Goal: Task Accomplishment & Management: Manage account settings

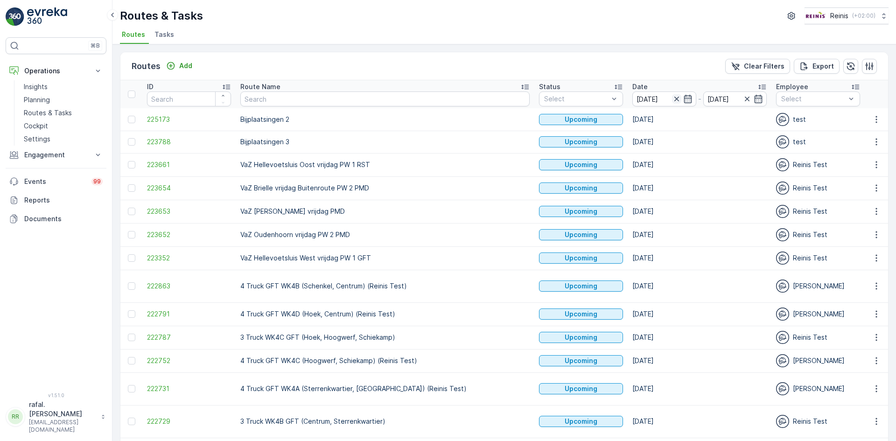
click at [672, 96] on icon "button" at bounding box center [676, 98] width 9 height 9
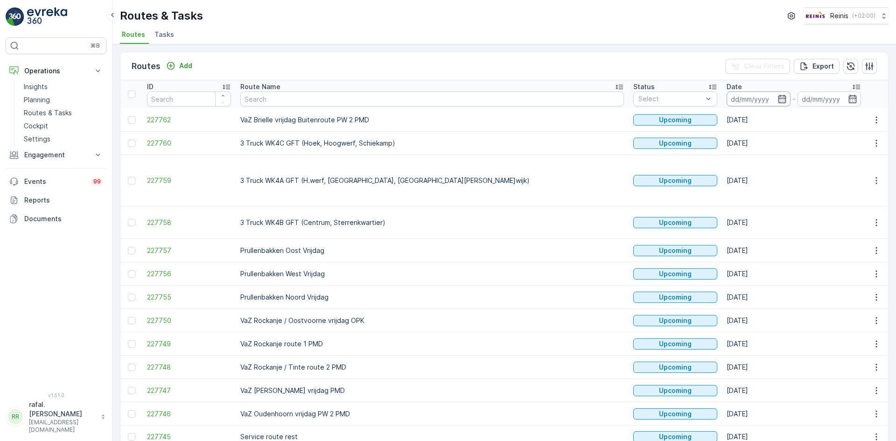
click at [727, 98] on input at bounding box center [759, 99] width 64 height 15
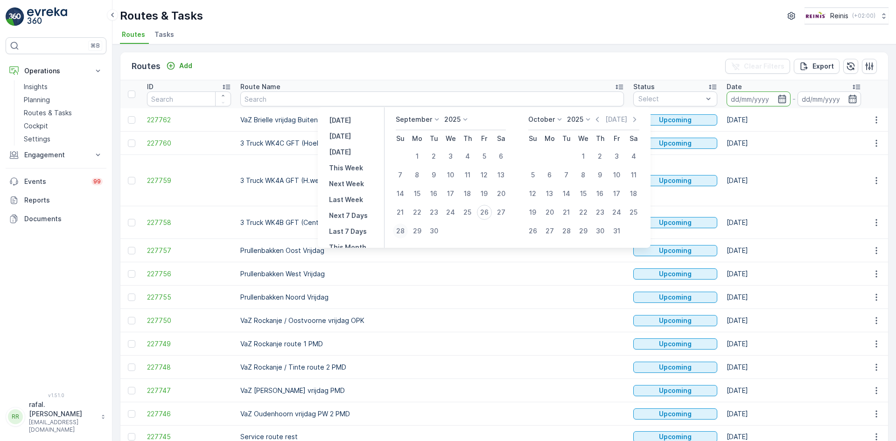
click at [400, 232] on div "28" at bounding box center [400, 231] width 15 height 15
type input "[DATE]"
click at [400, 232] on div "28" at bounding box center [400, 231] width 15 height 15
type input "[DATE]"
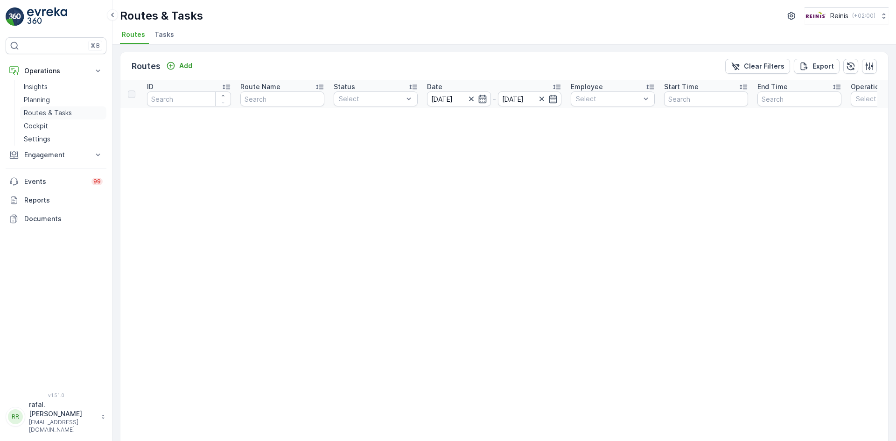
click at [57, 112] on p "Routes & Tasks" at bounding box center [48, 112] width 48 height 9
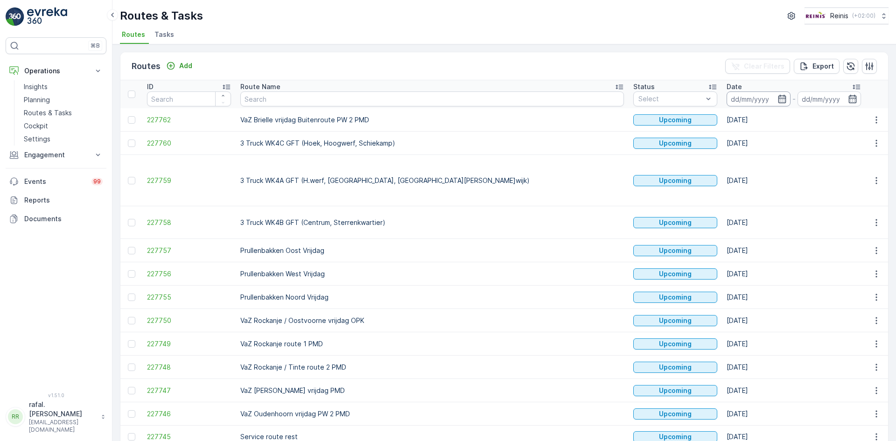
click at [727, 98] on input at bounding box center [759, 99] width 64 height 15
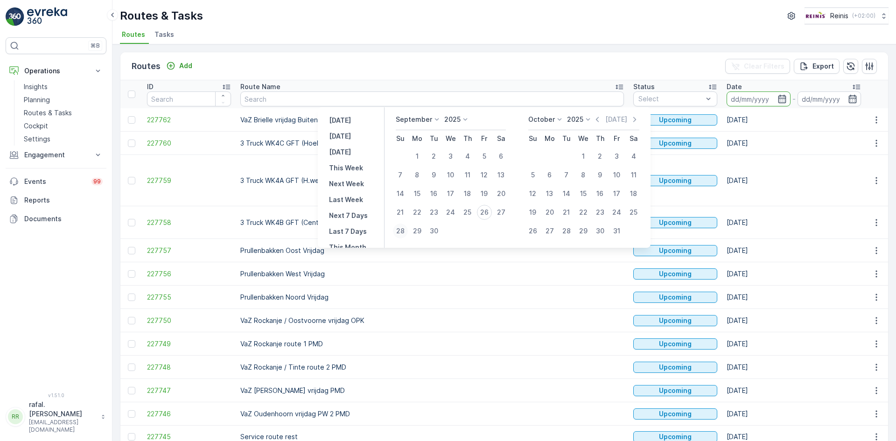
click at [400, 231] on div "28" at bounding box center [400, 231] width 15 height 15
type input "[DATE]"
click at [400, 231] on div "28" at bounding box center [400, 231] width 15 height 15
type input "[DATE]"
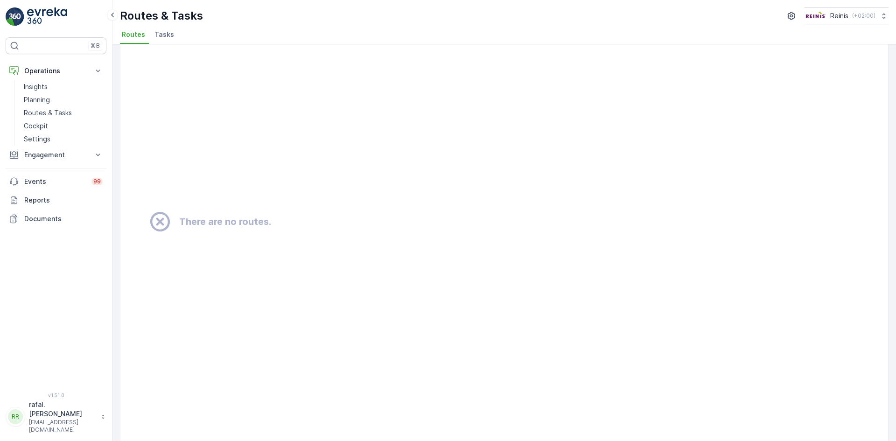
scroll to position [93, 0]
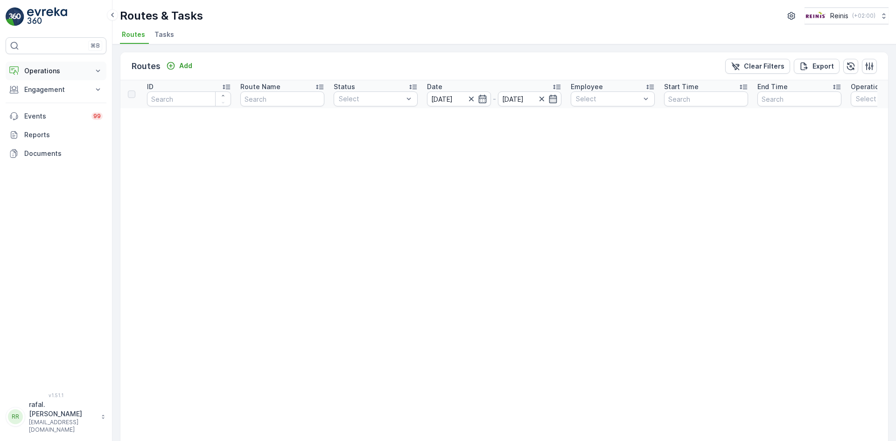
click at [63, 70] on p "Operations" at bounding box center [55, 70] width 63 height 9
click at [65, 113] on p "Routes & Tasks" at bounding box center [48, 112] width 48 height 9
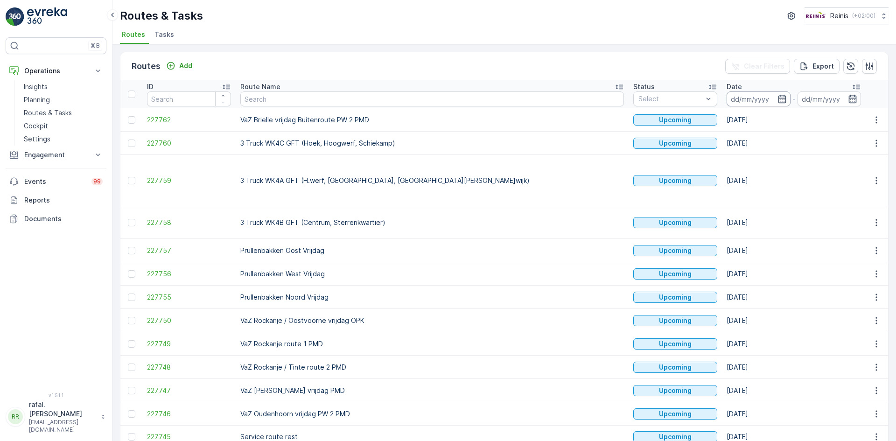
click at [727, 99] on input at bounding box center [759, 99] width 64 height 15
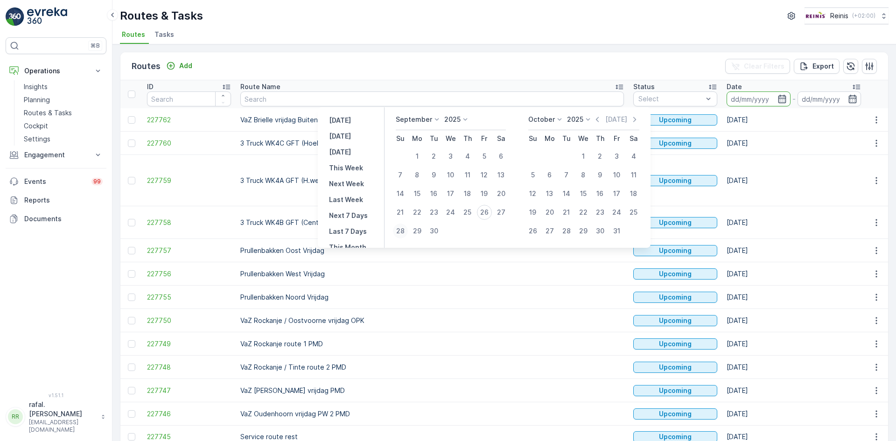
click at [404, 229] on div "28" at bounding box center [400, 231] width 15 height 15
type input "[DATE]"
click at [418, 232] on div "29" at bounding box center [417, 231] width 15 height 15
type input "[DATE]"
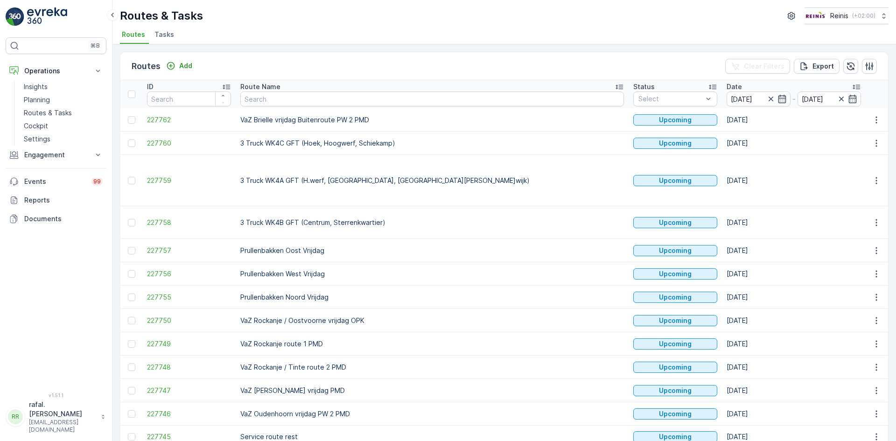
click at [418, 246] on p "Prullenbakken Oost Vrijdag" at bounding box center [432, 250] width 384 height 9
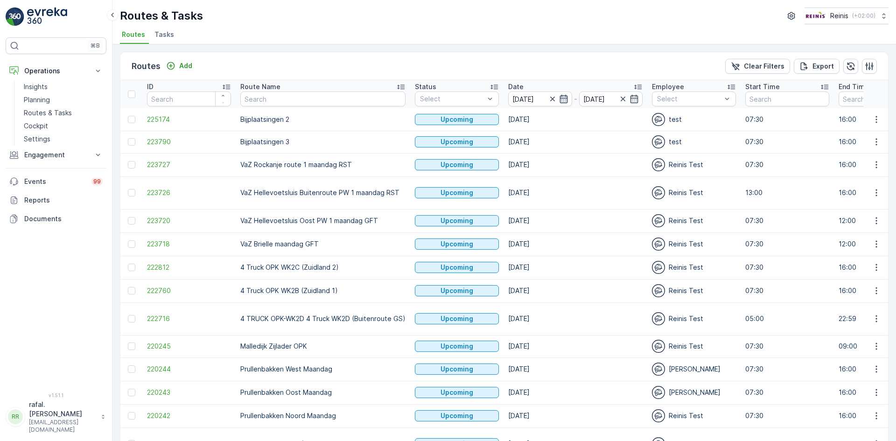
click at [562, 97] on icon "button" at bounding box center [563, 98] width 9 height 9
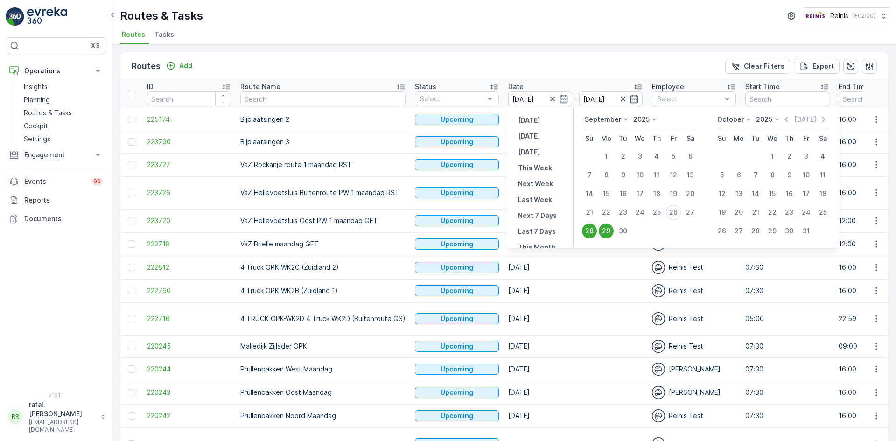
click at [608, 229] on div "29" at bounding box center [606, 231] width 15 height 15
type input "[DATE]"
click at [608, 229] on td "[DATE]" at bounding box center [576, 220] width 144 height 23
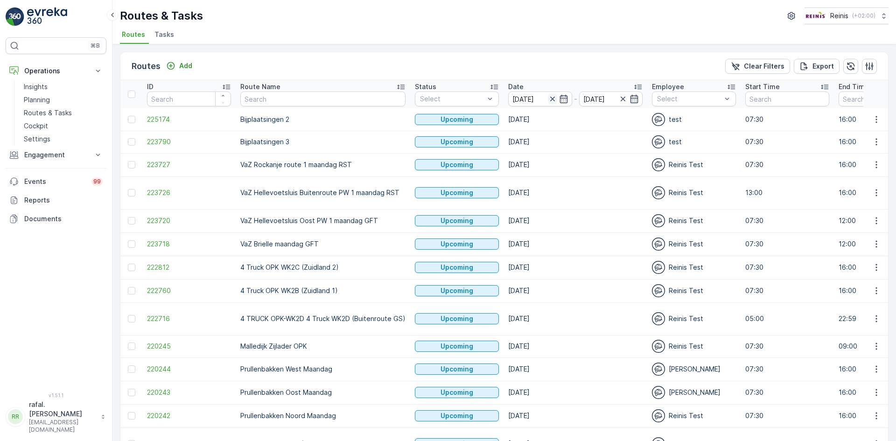
click at [551, 98] on icon "button" at bounding box center [552, 98] width 9 height 9
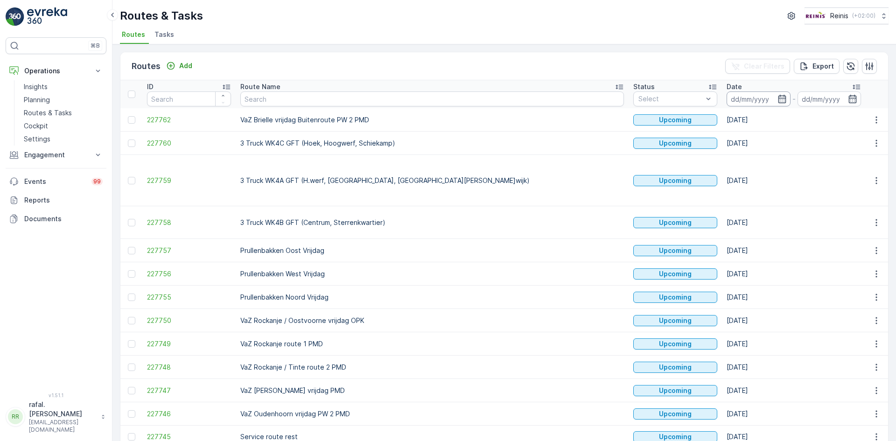
drag, startPoint x: 591, startPoint y: 91, endPoint x: 603, endPoint y: 97, distance: 13.6
click at [722, 92] on th "Date -" at bounding box center [794, 94] width 144 height 28
click at [727, 97] on input at bounding box center [759, 99] width 64 height 15
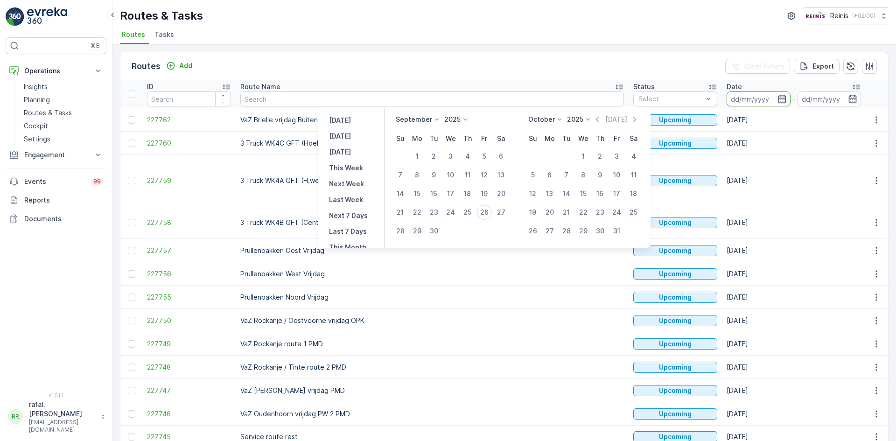
click at [416, 231] on div "29" at bounding box center [417, 231] width 15 height 15
type input "[DATE]"
click at [416, 231] on div "29" at bounding box center [417, 231] width 15 height 15
type input "[DATE]"
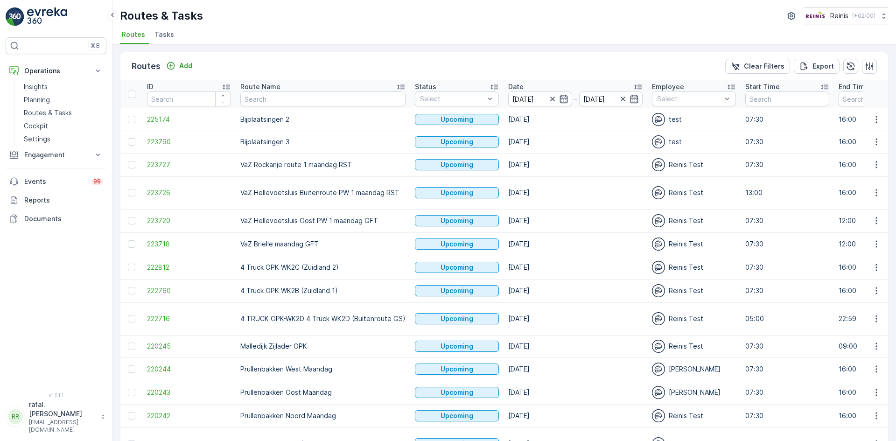
click at [400, 85] on icon at bounding box center [400, 87] width 7 height 5
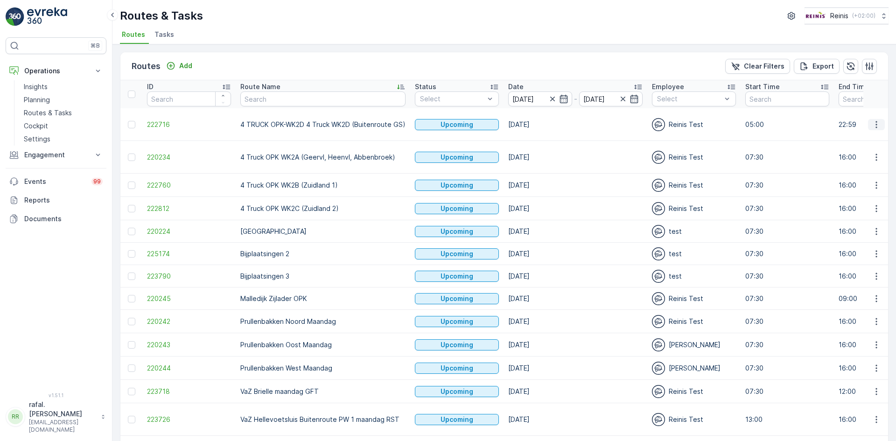
click at [878, 120] on icon "button" at bounding box center [876, 124] width 9 height 9
click at [878, 193] on span "Change Assignee" at bounding box center [855, 190] width 55 height 9
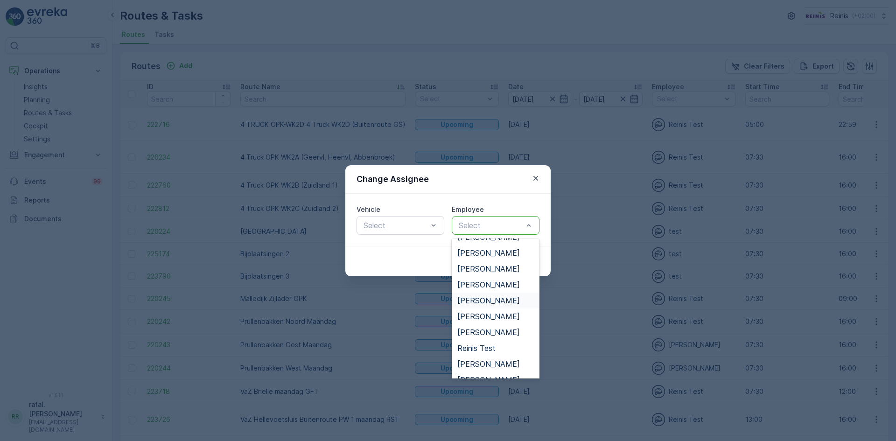
scroll to position [301, 0]
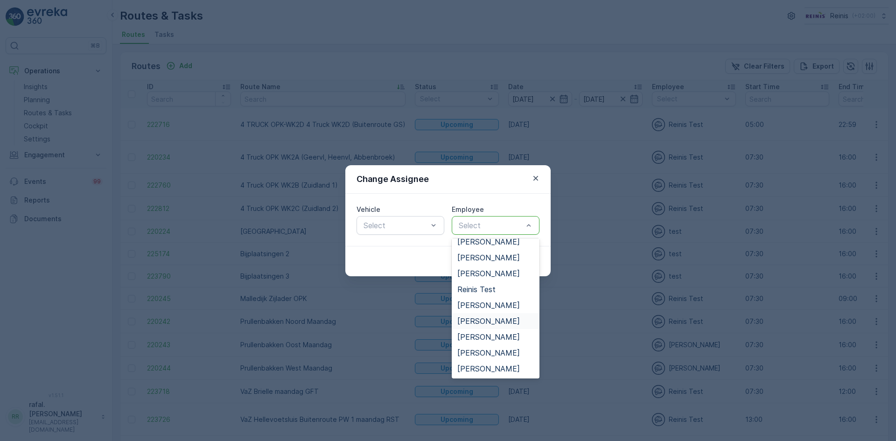
click at [505, 317] on span "[PERSON_NAME]" at bounding box center [489, 321] width 63 height 8
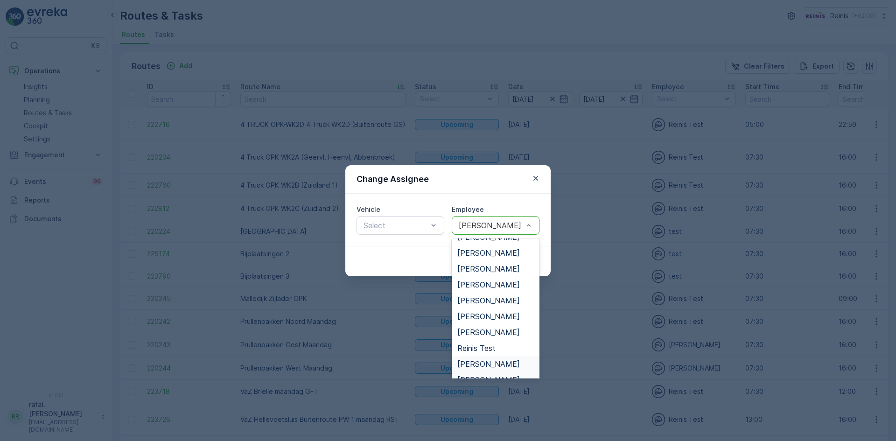
click at [489, 364] on span "[PERSON_NAME]" at bounding box center [489, 364] width 63 height 8
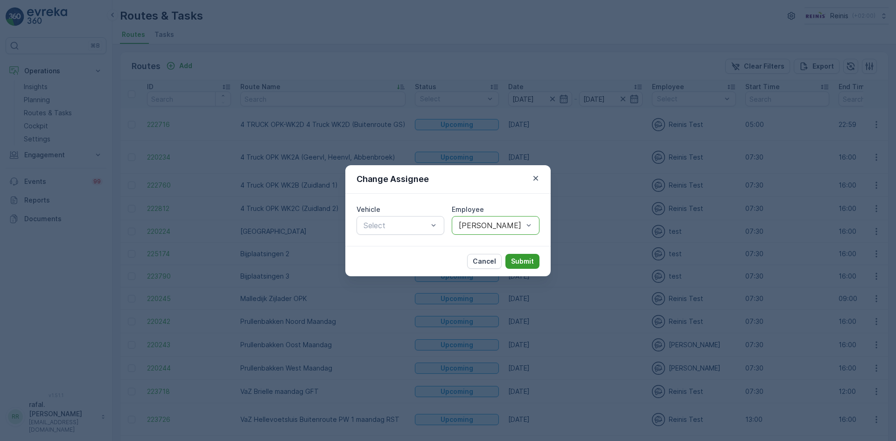
click at [524, 263] on p "Submit" at bounding box center [522, 261] width 23 height 9
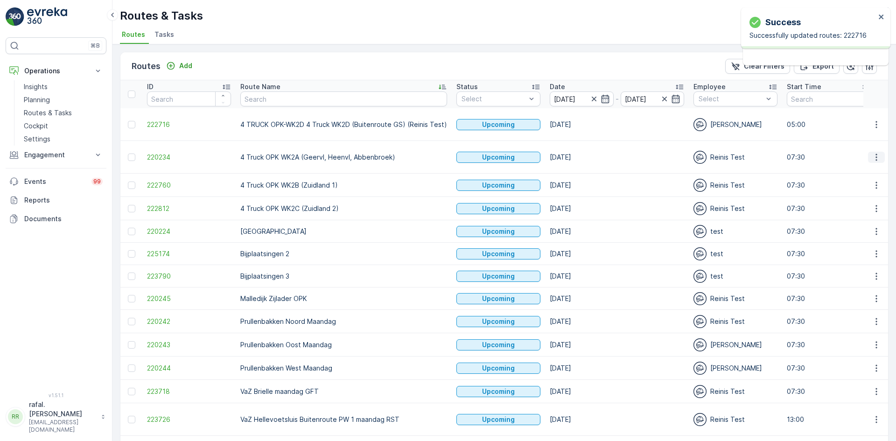
click at [872, 155] on icon "button" at bounding box center [876, 157] width 9 height 9
click at [857, 224] on span "Change Assignee" at bounding box center [855, 223] width 55 height 9
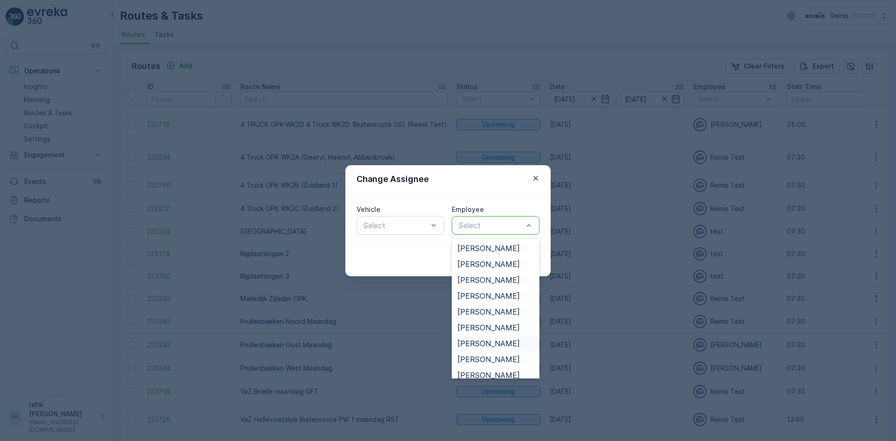
scroll to position [47, 0]
click at [490, 359] on span "[PERSON_NAME]" at bounding box center [489, 360] width 63 height 8
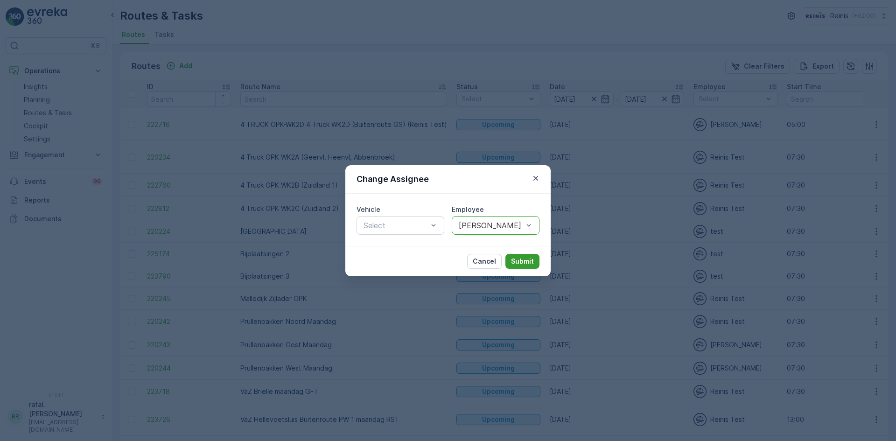
click at [531, 262] on p "Submit" at bounding box center [522, 261] width 23 height 9
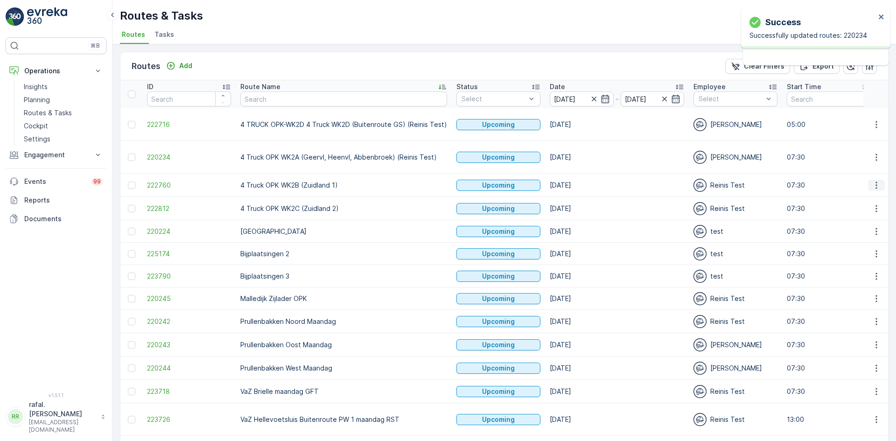
click at [876, 184] on icon "button" at bounding box center [876, 185] width 1 height 7
click at [877, 249] on span "Change Assignee" at bounding box center [855, 251] width 55 height 9
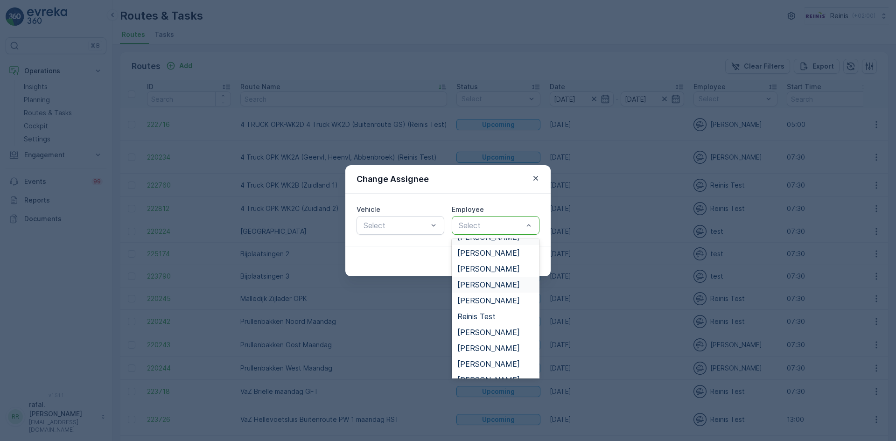
scroll to position [280, 0]
click at [498, 331] on span "[PERSON_NAME]" at bounding box center [489, 333] width 63 height 8
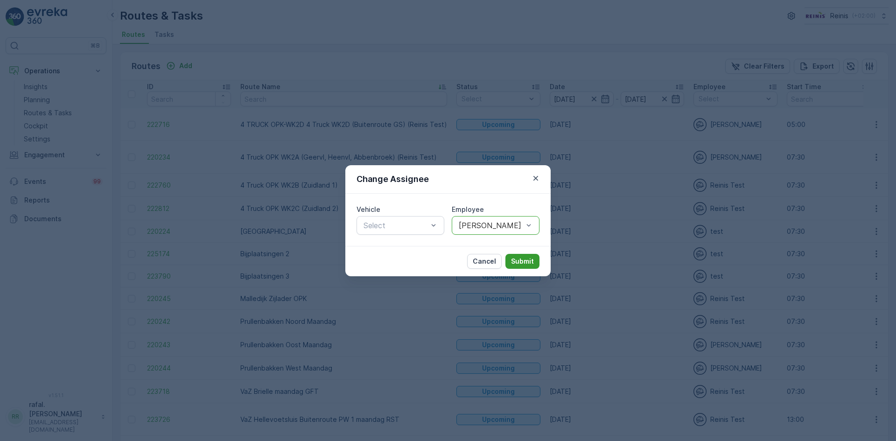
click at [529, 263] on p "Submit" at bounding box center [522, 261] width 23 height 9
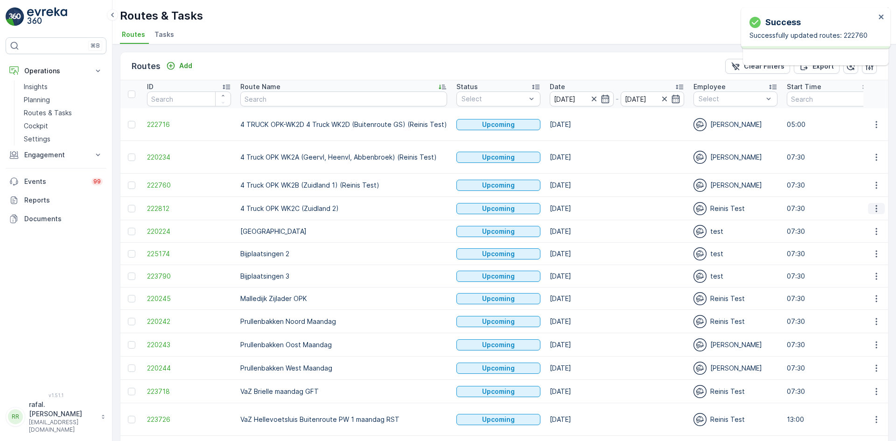
click at [876, 209] on icon "button" at bounding box center [876, 208] width 1 height 7
click at [857, 274] on span "Change Assignee" at bounding box center [855, 274] width 55 height 9
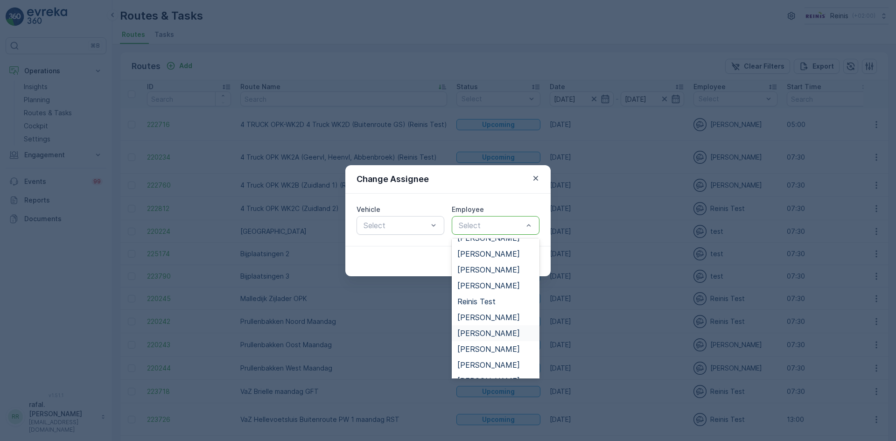
click at [496, 333] on span "[PERSON_NAME]" at bounding box center [489, 333] width 63 height 8
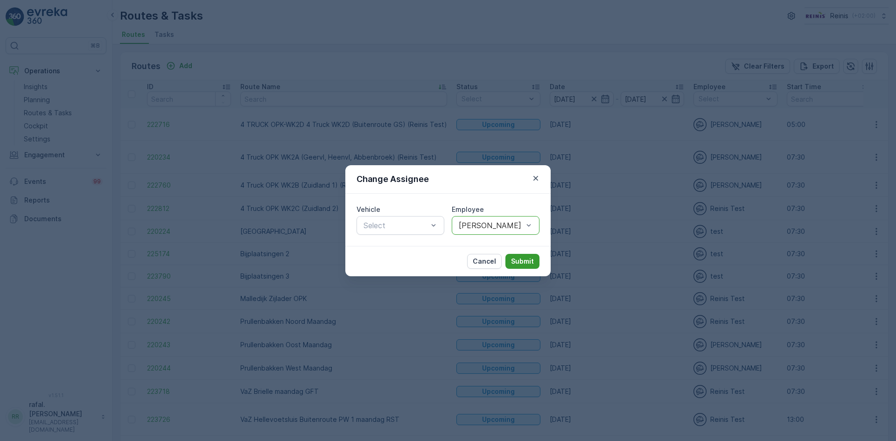
click at [522, 263] on p "Submit" at bounding box center [522, 261] width 23 height 9
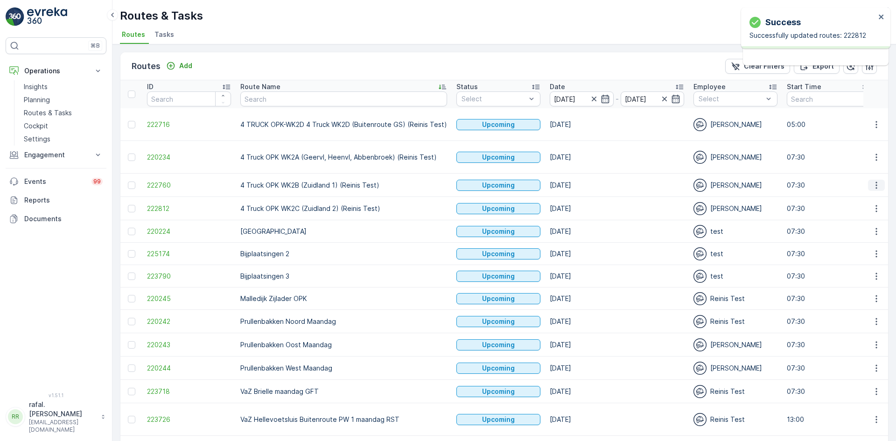
click at [875, 183] on icon "button" at bounding box center [876, 185] width 9 height 9
click at [875, 251] on span "Change Assignee" at bounding box center [855, 251] width 55 height 9
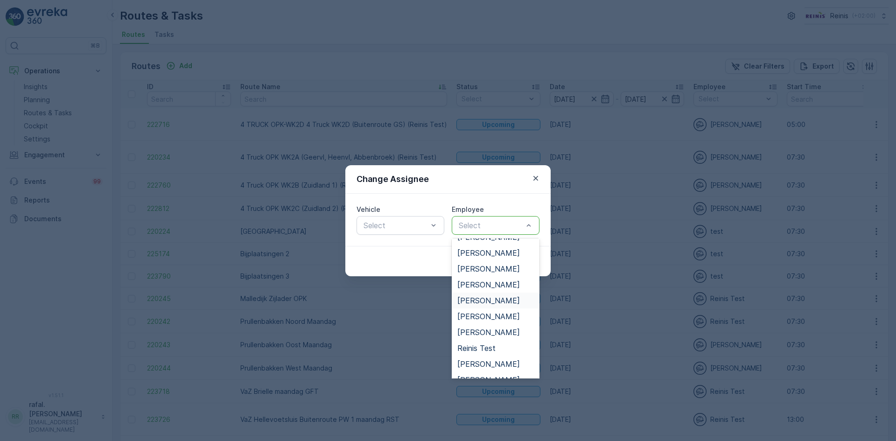
scroll to position [301, 0]
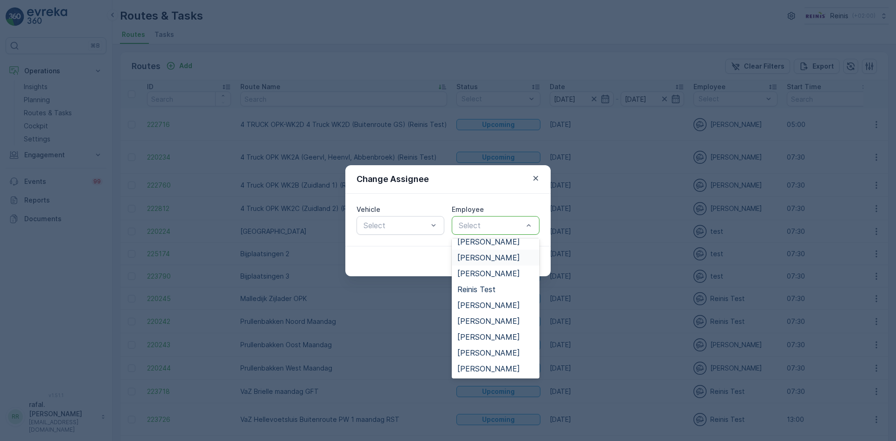
click at [74, 73] on div "Change Assignee Vehicle Select Employee 27 results available. Use Up and Down t…" at bounding box center [448, 220] width 896 height 441
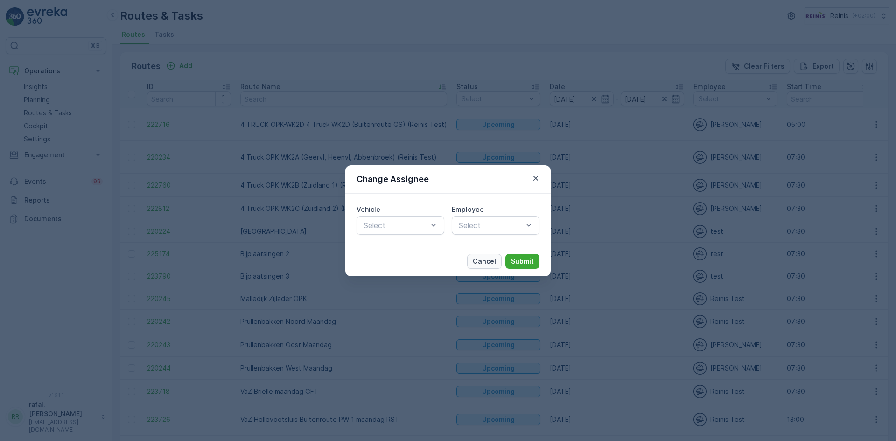
click at [489, 261] on p "Cancel" at bounding box center [484, 261] width 23 height 9
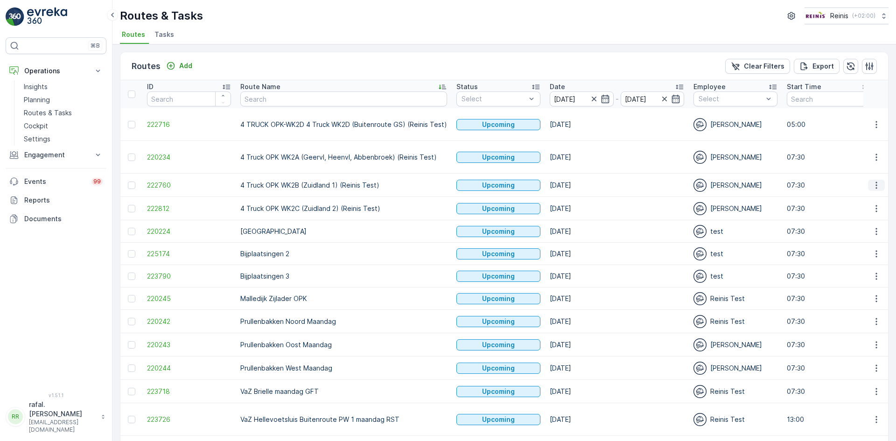
click at [872, 183] on icon "button" at bounding box center [876, 185] width 9 height 9
click at [855, 250] on span "Change Assignee" at bounding box center [855, 251] width 55 height 9
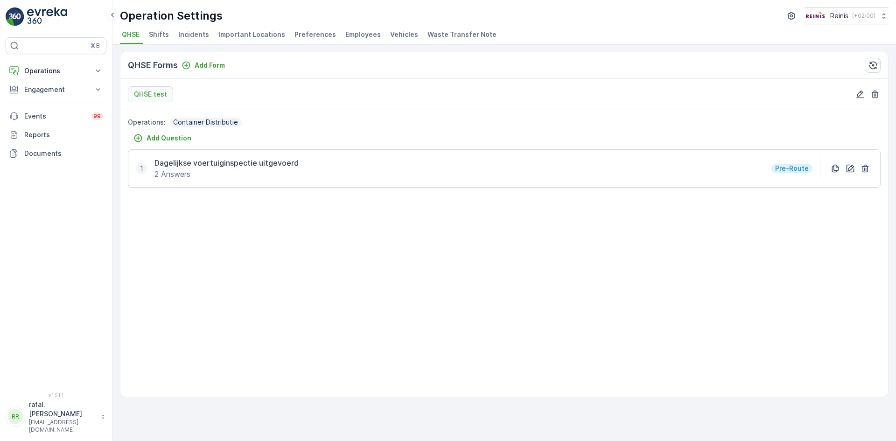
click at [366, 34] on span "Employees" at bounding box center [362, 34] width 35 height 9
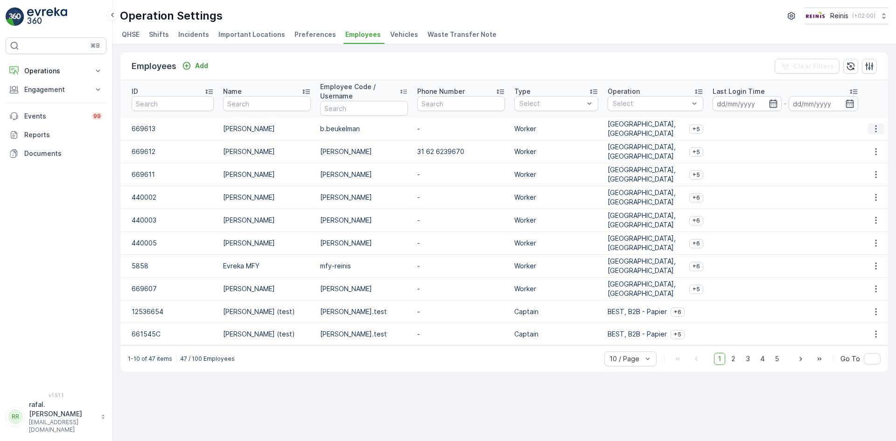
click at [876, 129] on icon "button" at bounding box center [875, 129] width 1 height 7
click at [878, 144] on span "Edit" at bounding box center [877, 142] width 12 height 9
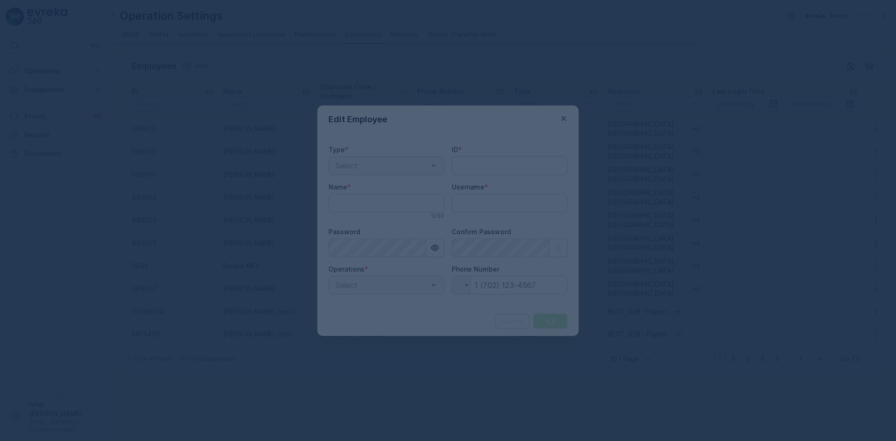
type input "669613"
type input "Bernice Beukelman"
type input "b.beukelman"
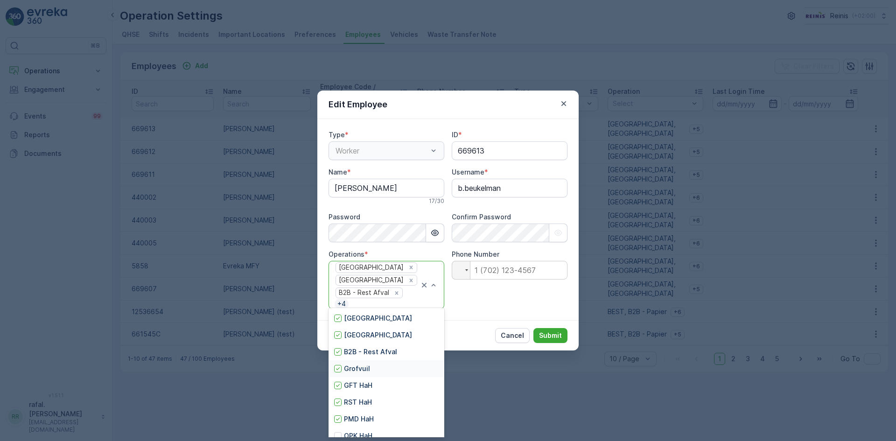
scroll to position [9, 0]
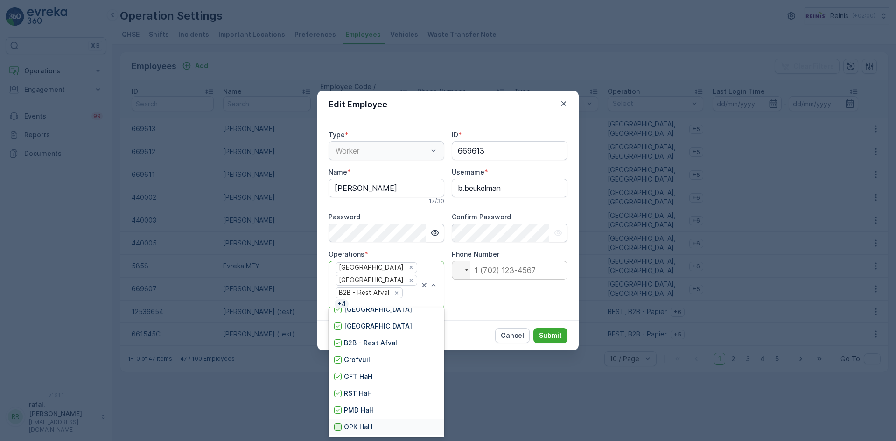
click at [338, 429] on div at bounding box center [337, 426] width 7 height 7
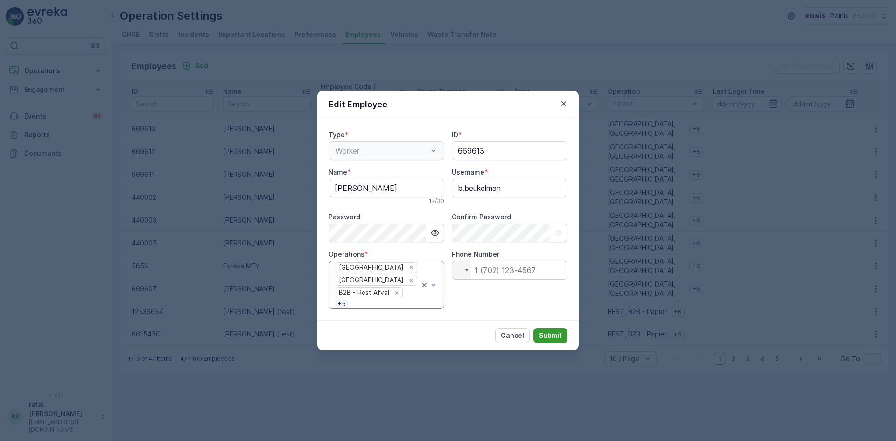
click at [552, 331] on p "Submit" at bounding box center [550, 335] width 23 height 9
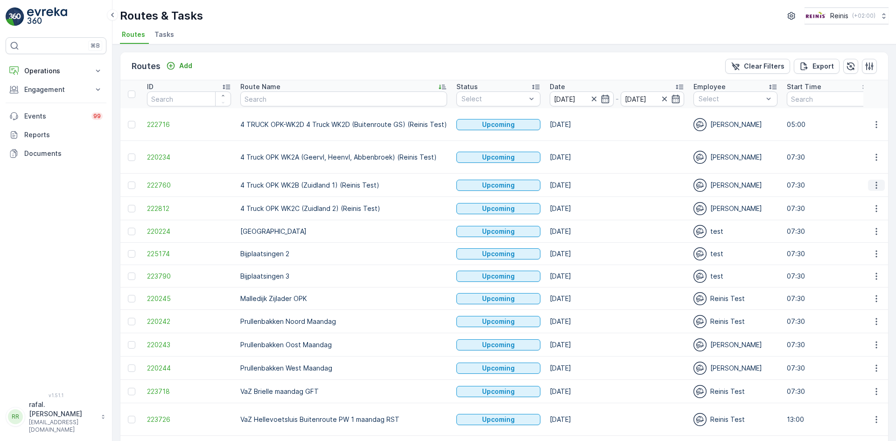
click at [877, 187] on icon "button" at bounding box center [876, 185] width 9 height 9
click at [852, 253] on span "Change Assignee" at bounding box center [855, 251] width 55 height 9
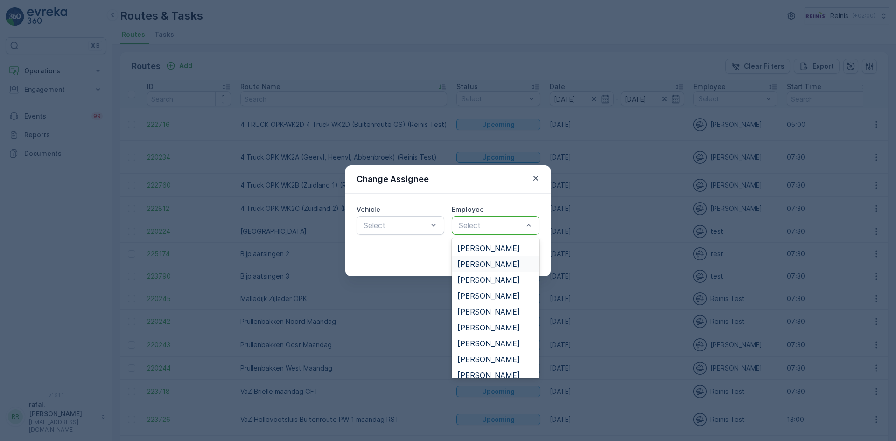
click at [489, 265] on span "Bernice Beukelman" at bounding box center [489, 264] width 63 height 8
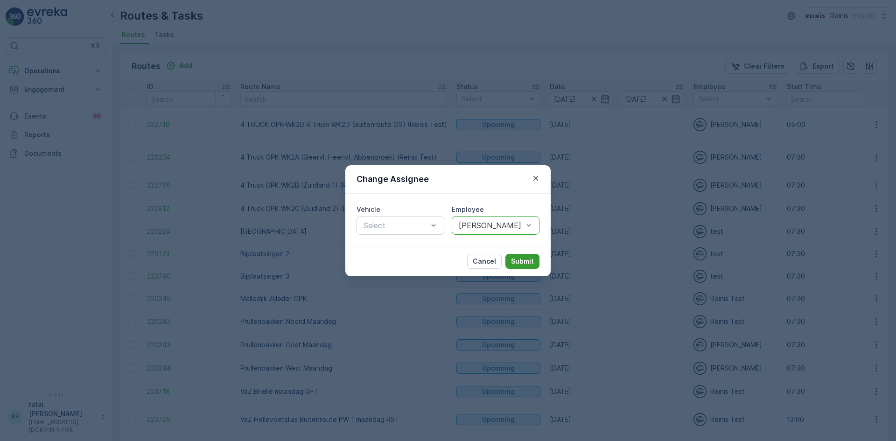
click at [534, 261] on p "Submit" at bounding box center [522, 261] width 23 height 9
